Goal: Book appointment/travel/reservation

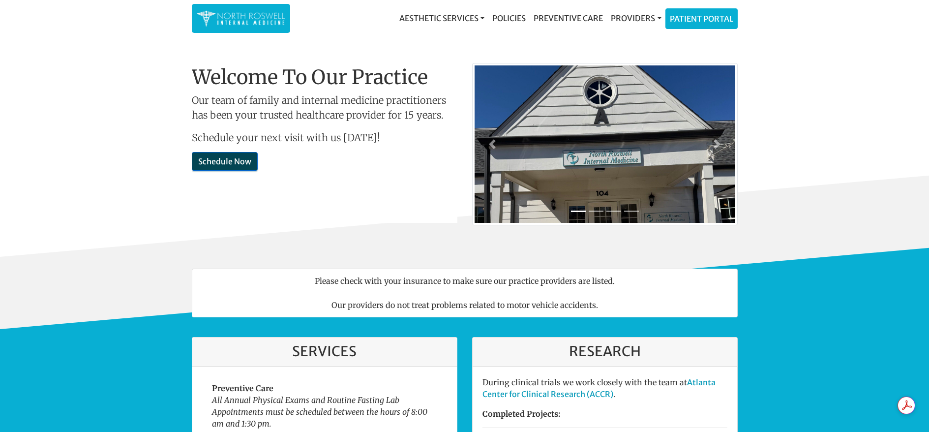
click at [228, 166] on link "Schedule Now" at bounding box center [225, 161] width 66 height 19
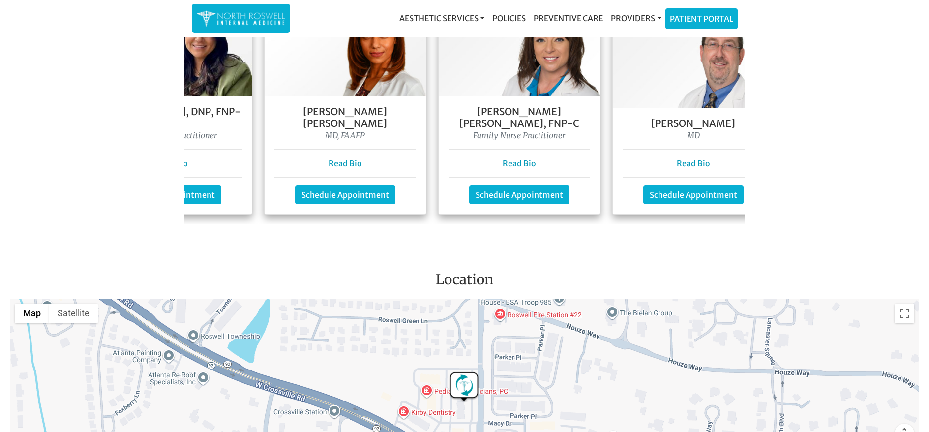
scroll to position [0, 325]
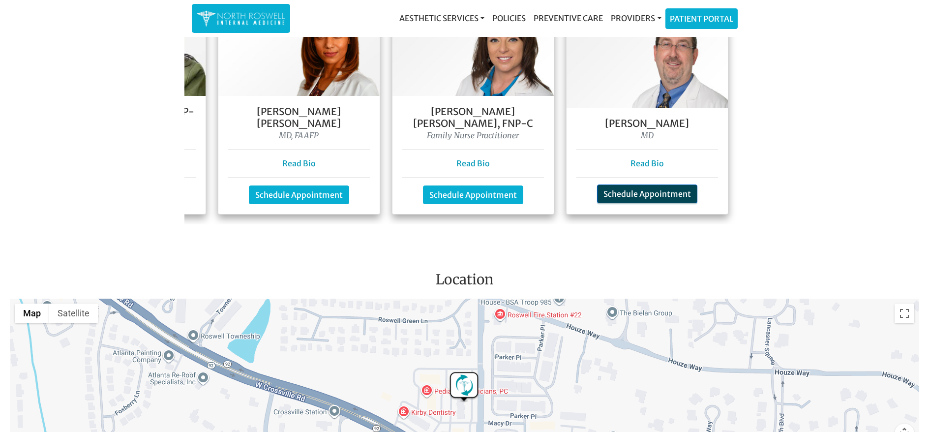
click at [638, 184] on link "Schedule Appointment" at bounding box center [647, 193] width 100 height 19
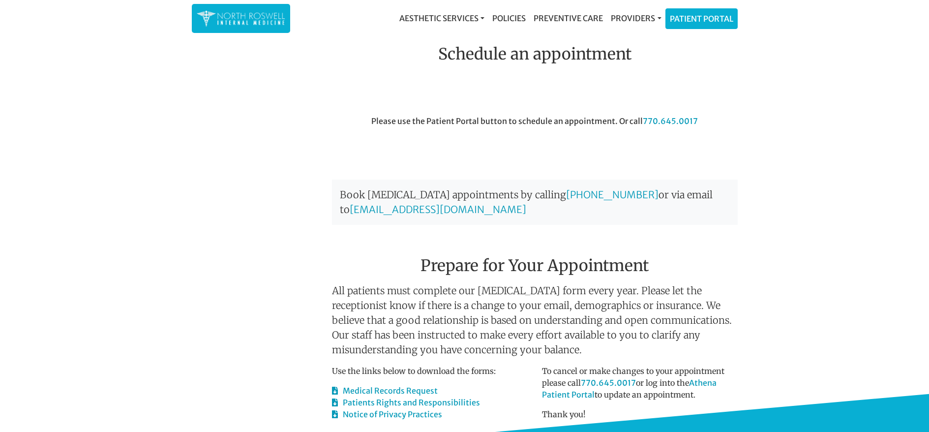
scroll to position [306, 0]
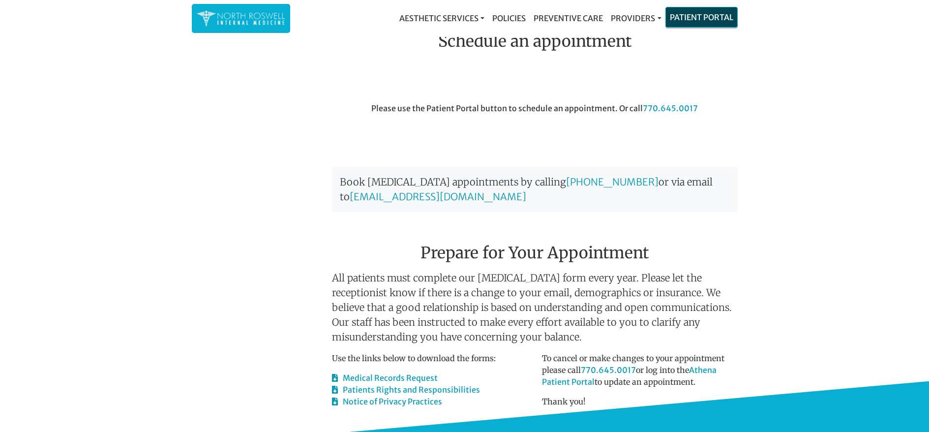
click at [686, 19] on link "Patient Portal" at bounding box center [701, 17] width 71 height 20
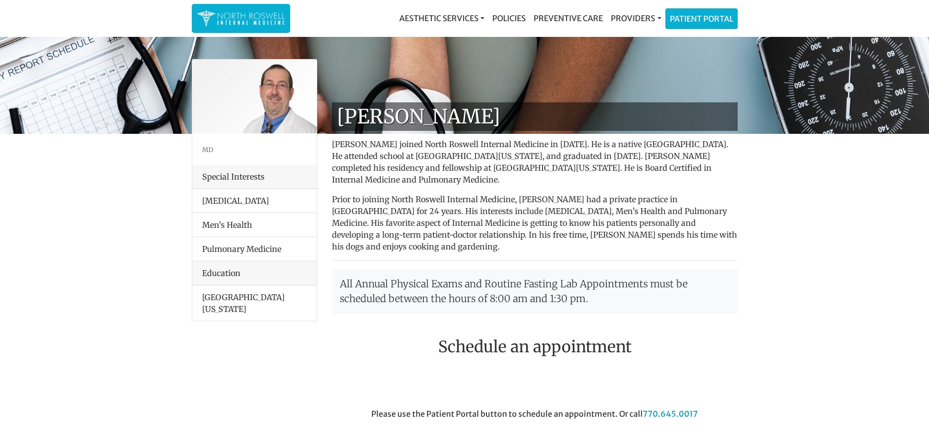
scroll to position [306, 0]
